Goal: Task Accomplishment & Management: Use online tool/utility

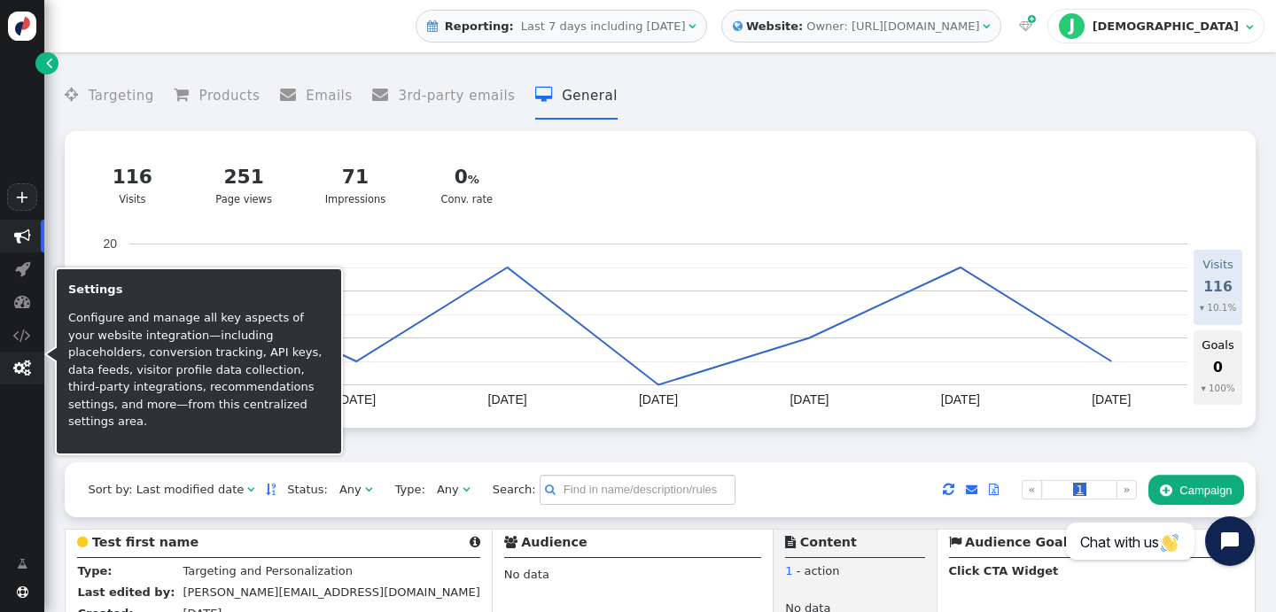
click at [22, 377] on span "" at bounding box center [22, 368] width 18 height 17
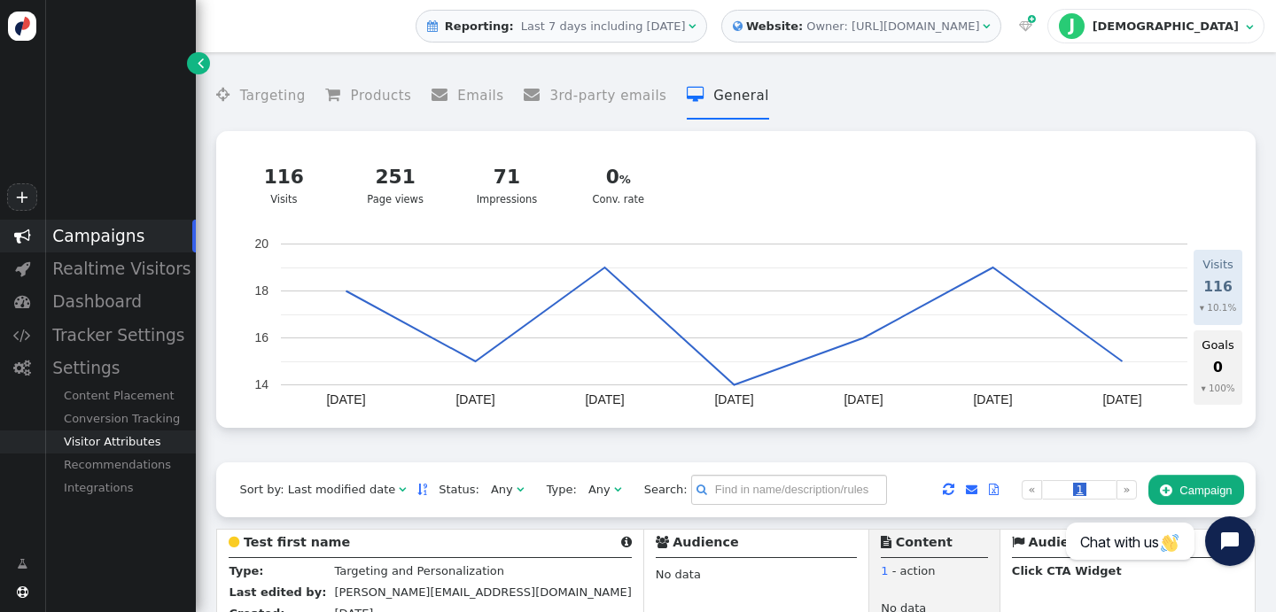
click at [121, 446] on div "Visitor Attributes" at bounding box center [120, 442] width 152 height 23
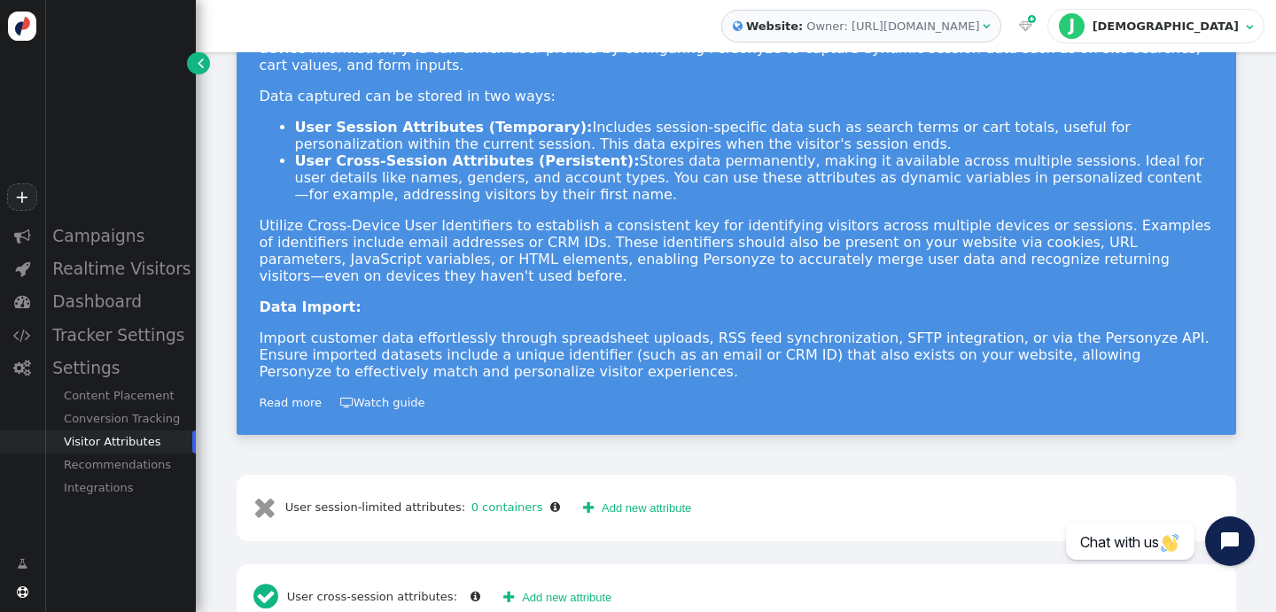
scroll to position [331, 0]
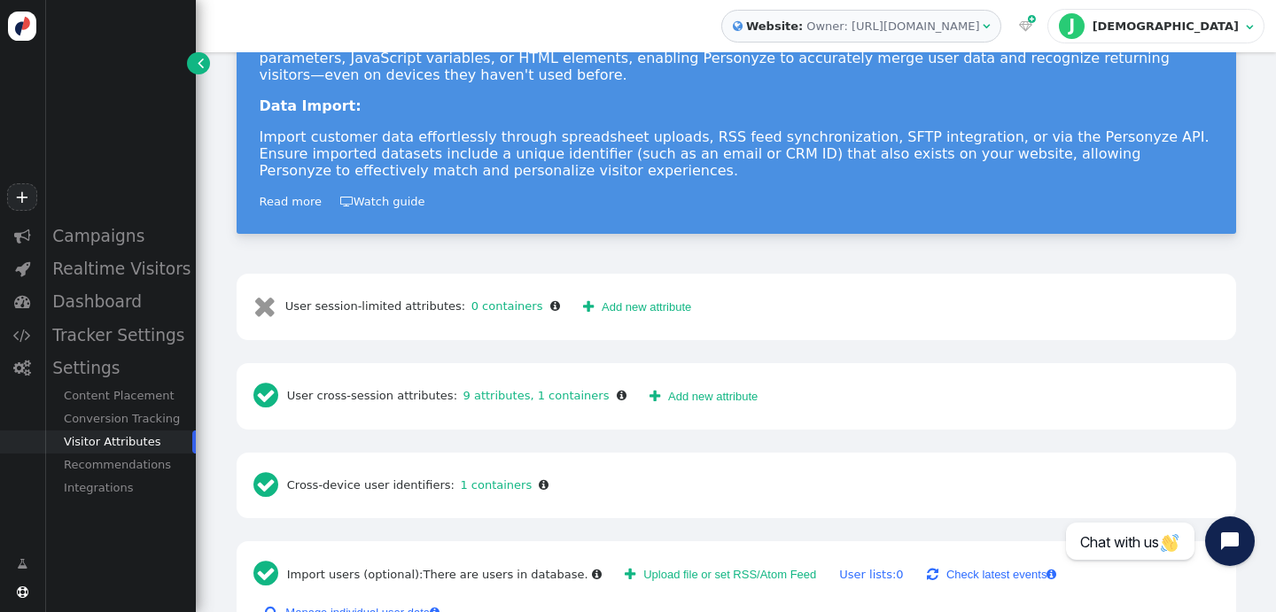
click at [376, 598] on link " Manage individual user data " at bounding box center [352, 613] width 198 height 30
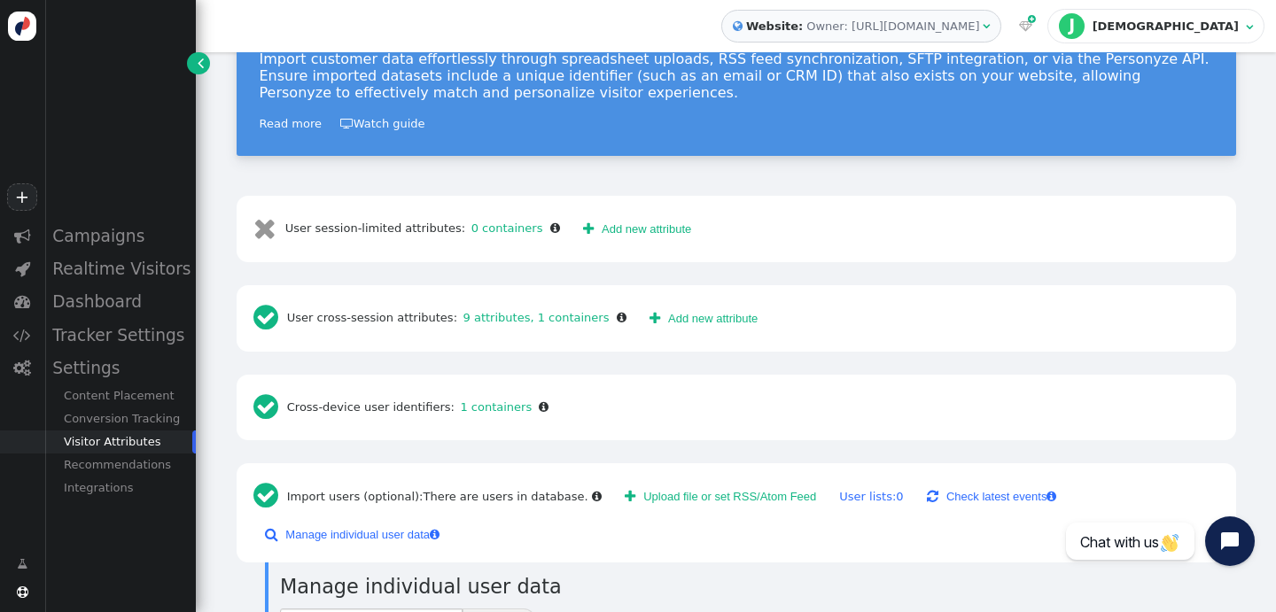
scroll to position [421, 0]
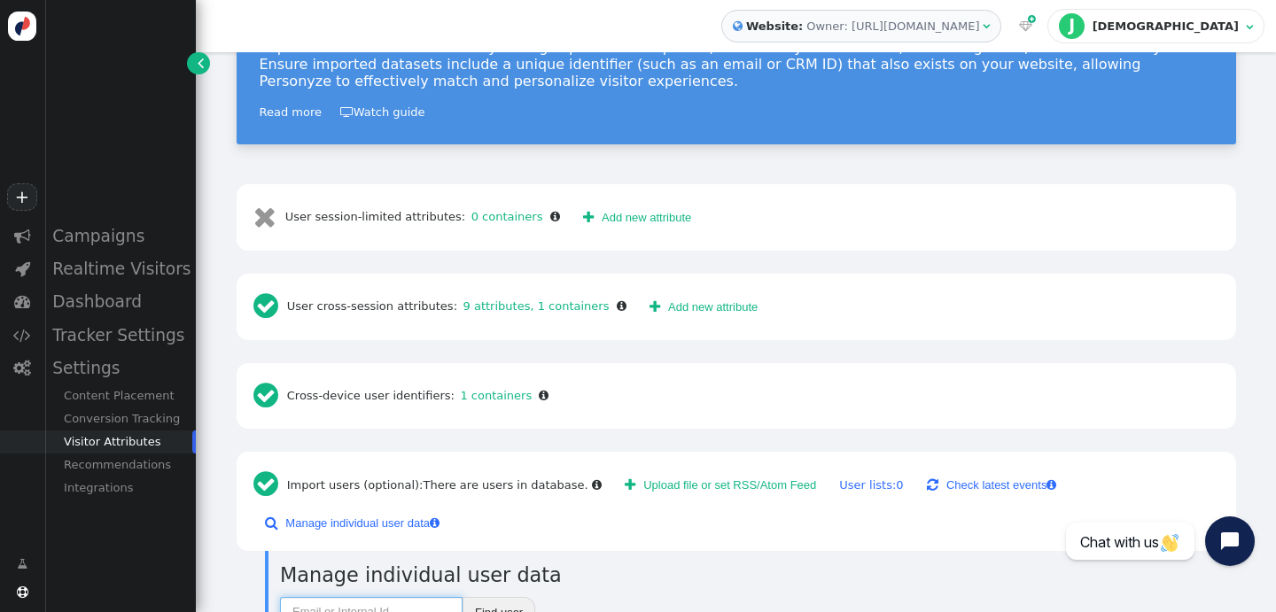
click at [388, 597] on input "text" at bounding box center [371, 612] width 183 height 30
paste input "507f191e810c19729de860ea"
type input "507f191e810c19729de860ea"
click at [486, 597] on button "Find user" at bounding box center [498, 612] width 73 height 30
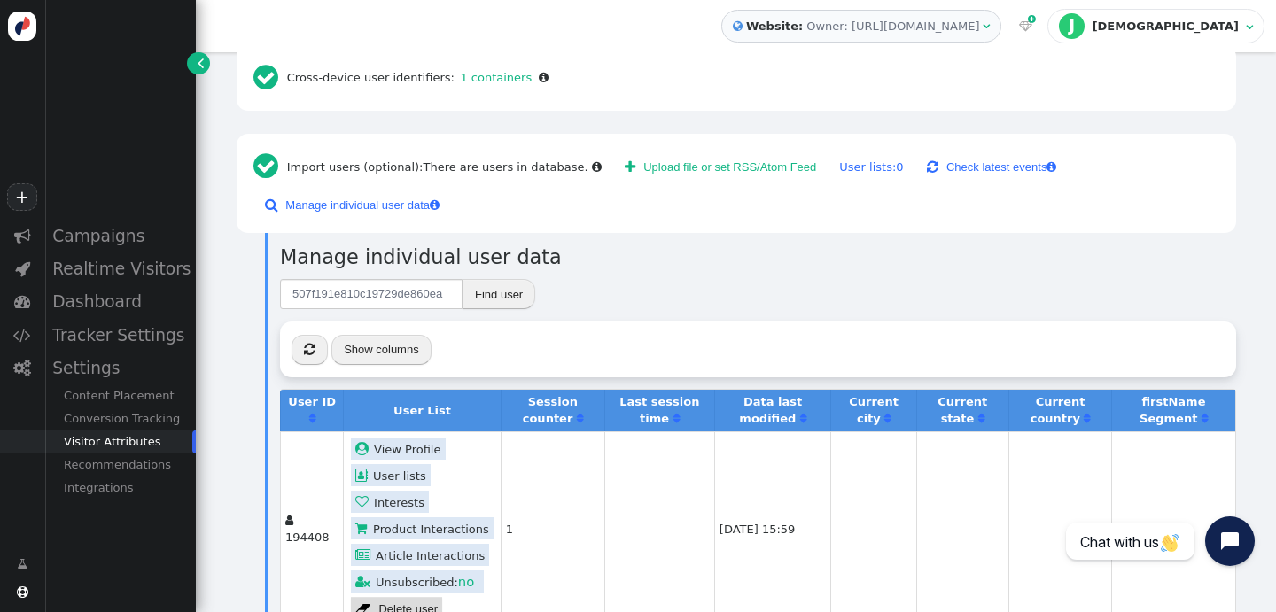
click at [421, 438] on link " View Profile" at bounding box center [398, 449] width 95 height 22
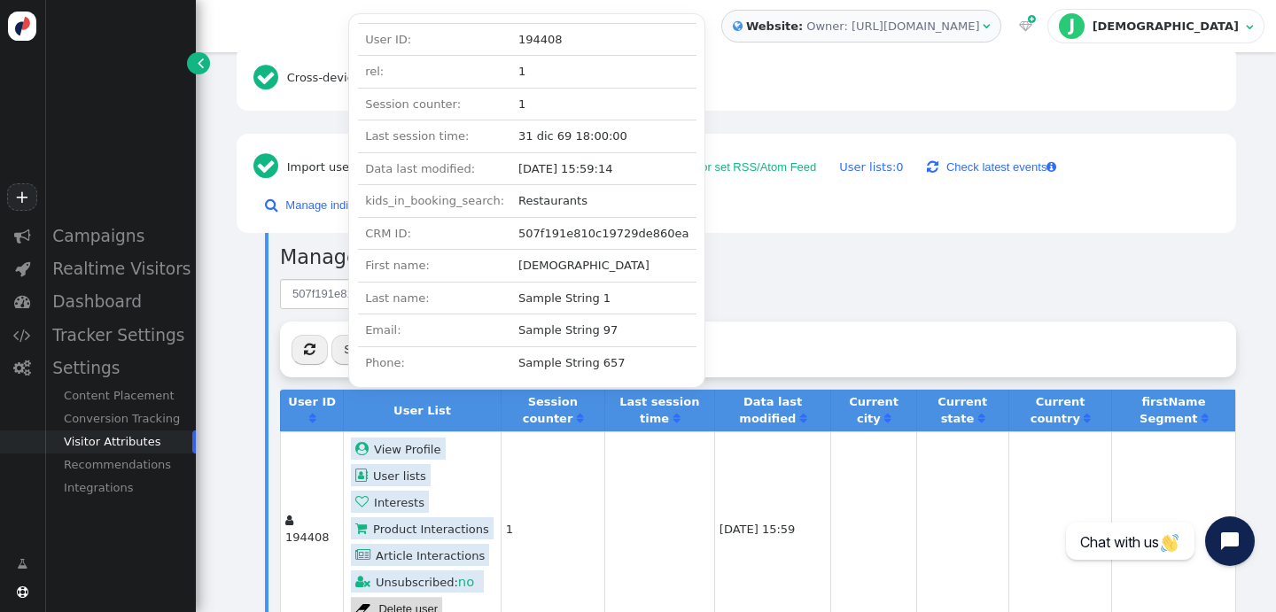
click at [750, 322] on div " « ◂ 1 ▸ » Show columns" at bounding box center [758, 349] width 956 height 55
